Goal: Book appointment/travel/reservation

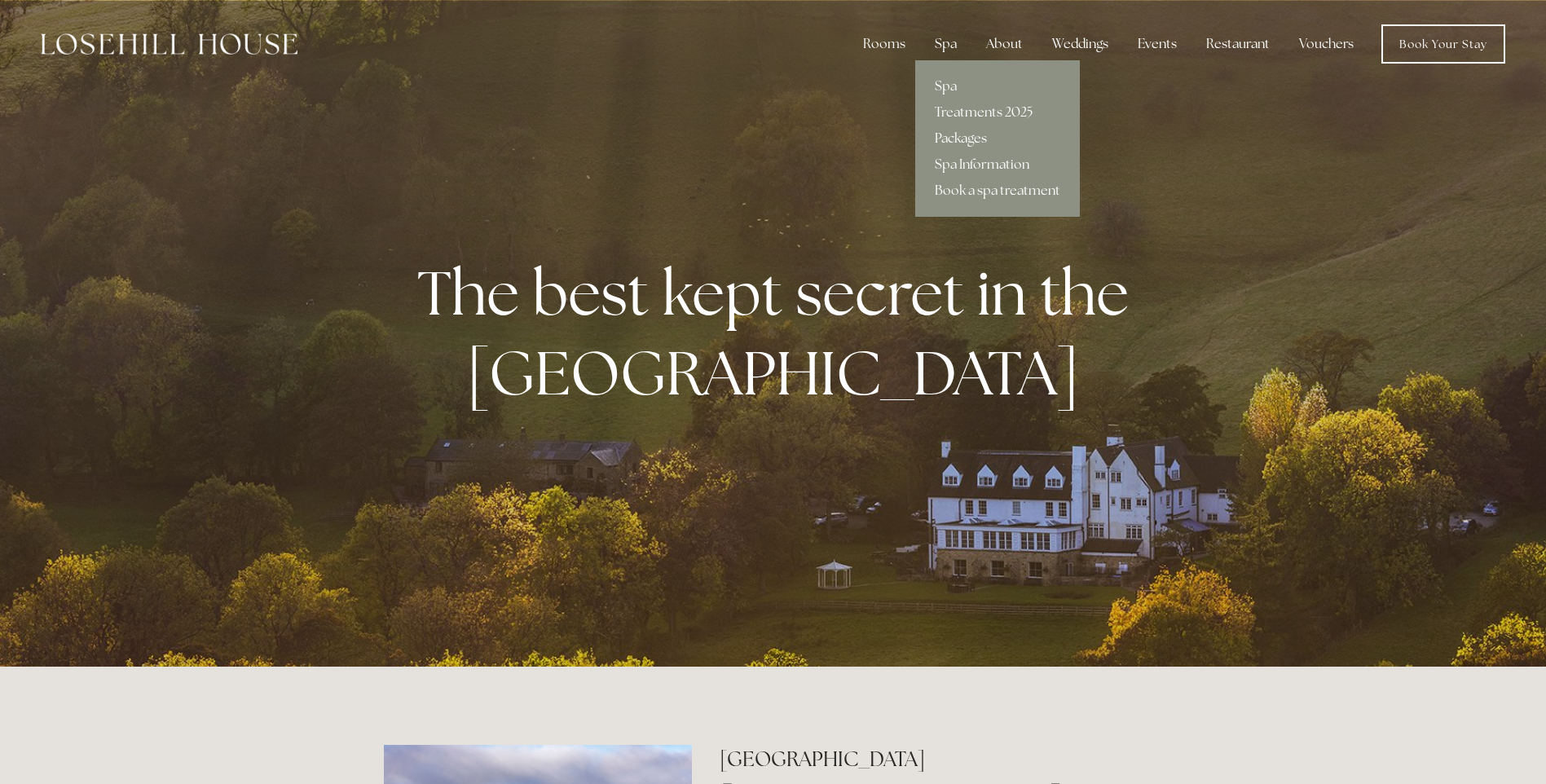
click at [967, 143] on link "Packages" at bounding box center [998, 139] width 165 height 26
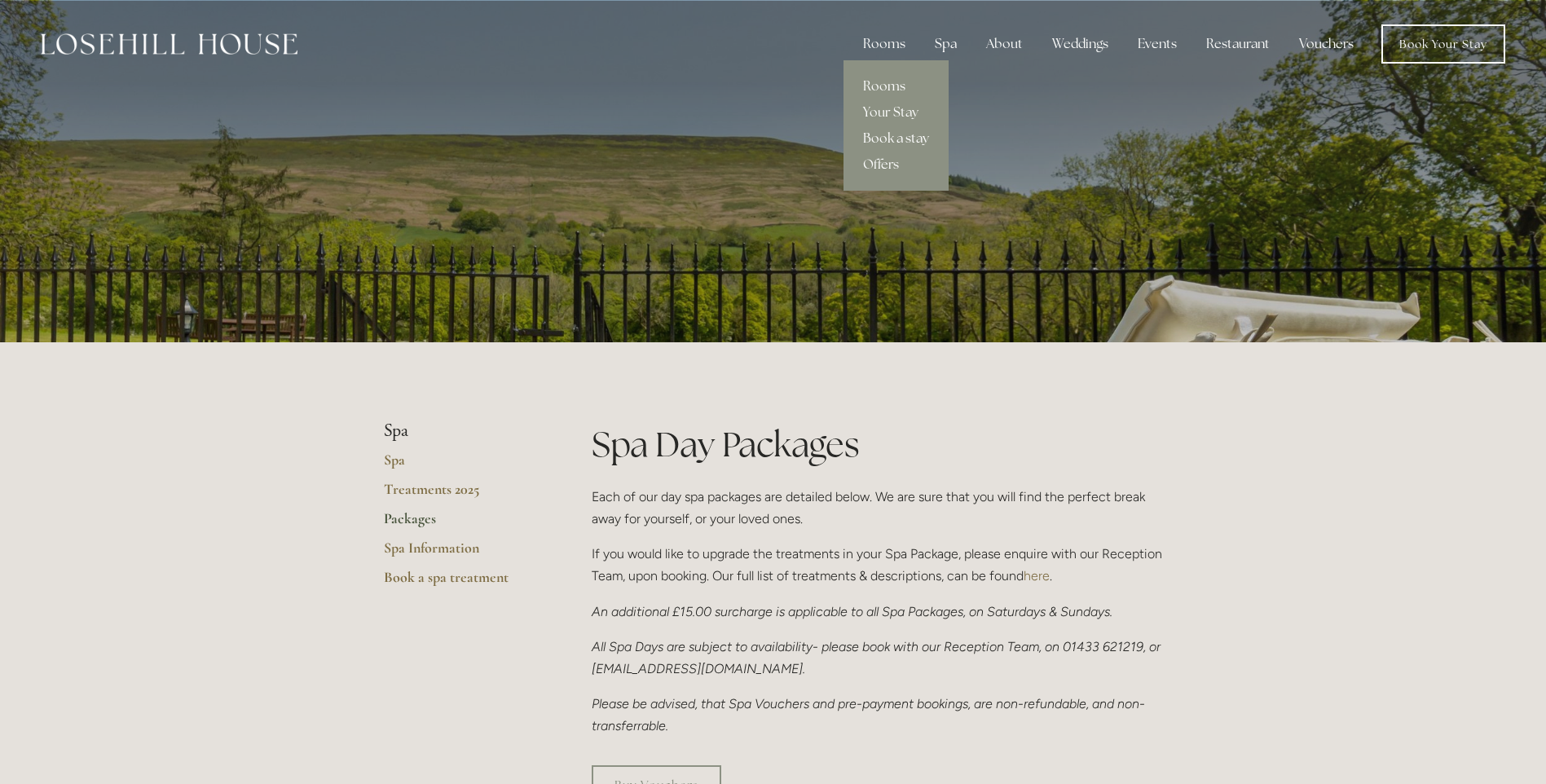
click at [904, 143] on link "Book a stay" at bounding box center [896, 139] width 105 height 26
